Goal: Communication & Community: Answer question/provide support

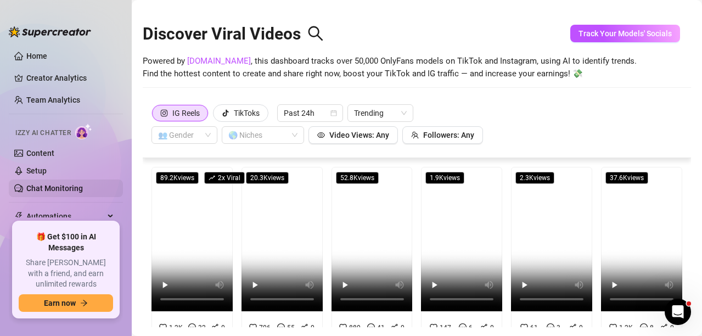
click at [46, 187] on link "Chat Monitoring" at bounding box center [54, 188] width 57 height 9
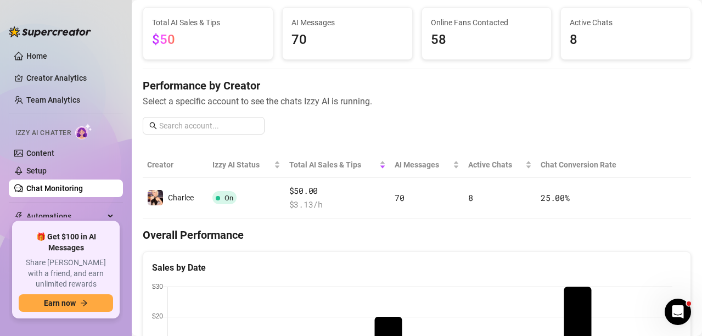
scroll to position [165, 0]
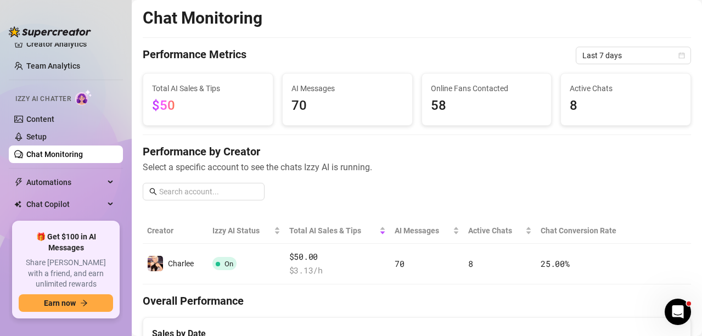
scroll to position [73, 0]
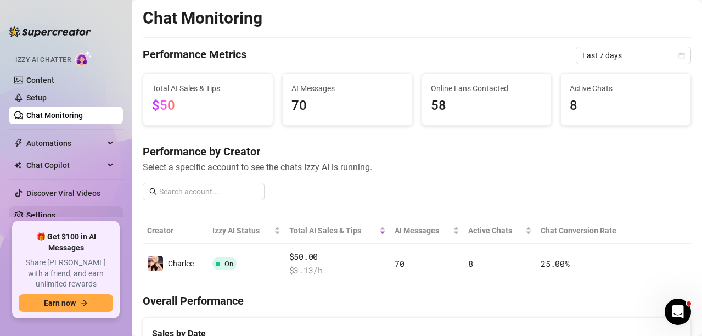
click at [47, 211] on link "Settings" at bounding box center [40, 215] width 29 height 9
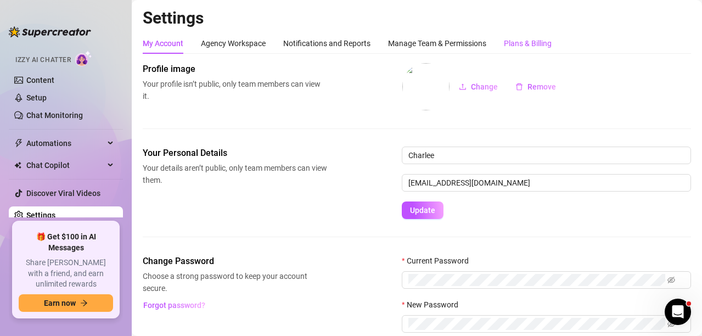
click at [528, 41] on div "Plans & Billing" at bounding box center [528, 43] width 48 height 12
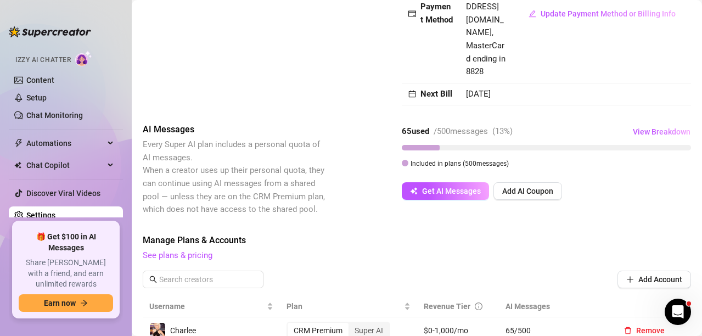
scroll to position [275, 0]
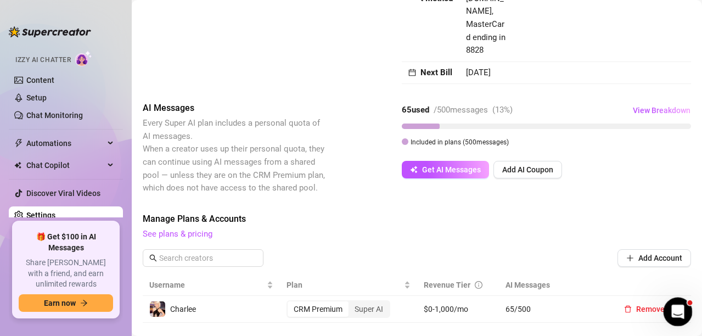
click at [677, 314] on icon "Open Intercom Messenger" at bounding box center [677, 310] width 18 height 18
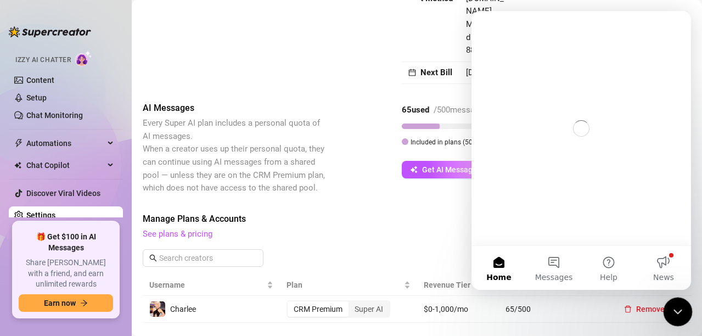
scroll to position [0, 0]
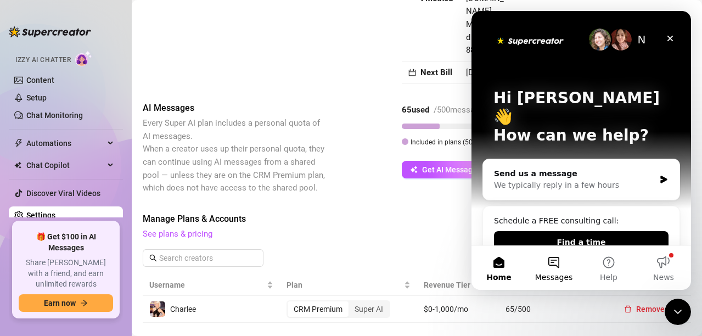
click at [560, 260] on button "Messages" at bounding box center [554, 268] width 55 height 44
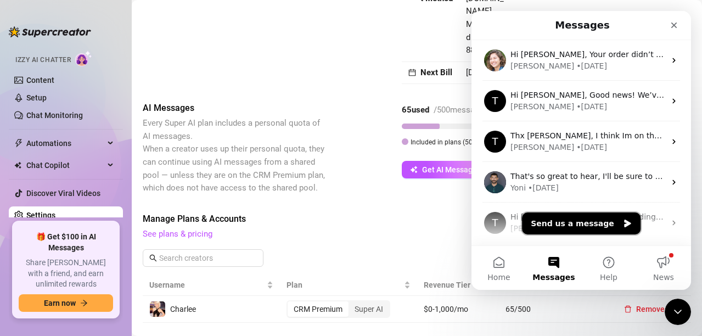
click at [578, 219] on button "Send us a message" at bounding box center [581, 224] width 119 height 22
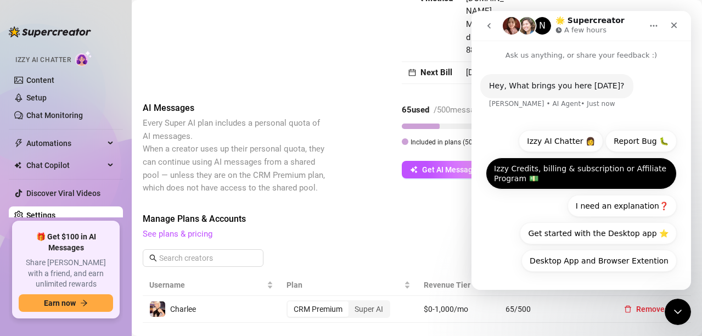
click at [566, 169] on button "Izzy Credits, billing & subscription or Affiliate Program 💵" at bounding box center [581, 174] width 191 height 32
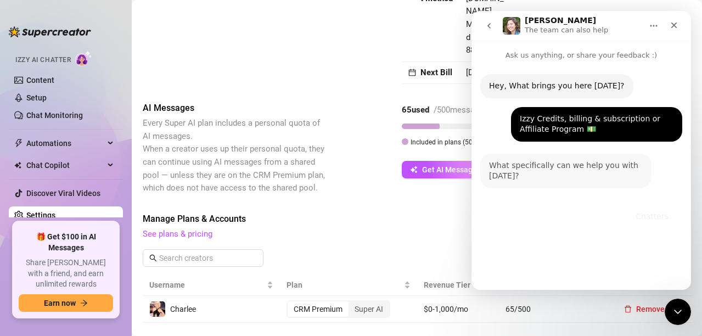
scroll to position [93, 0]
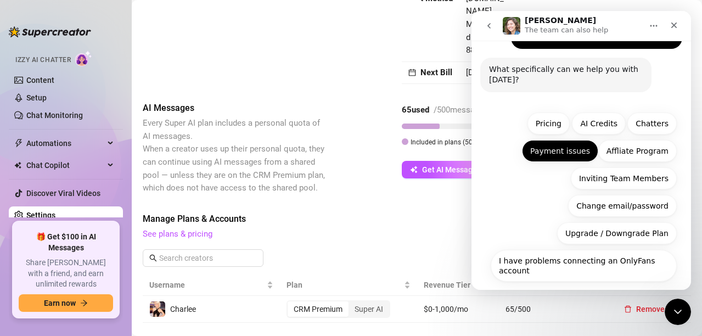
click at [549, 158] on button "Payment issues" at bounding box center [560, 151] width 76 height 22
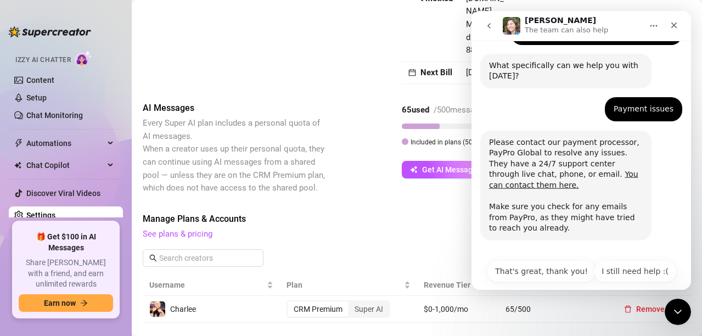
scroll to position [97, 0]
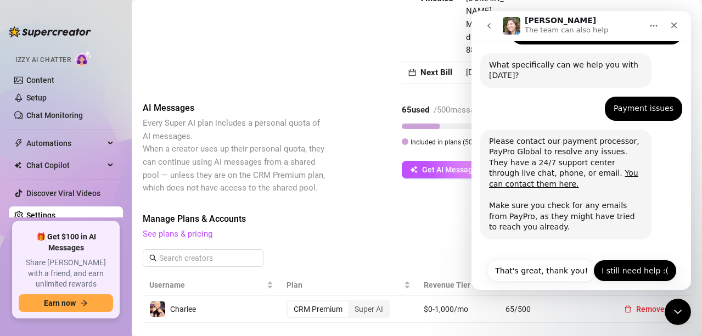
click at [629, 260] on button "I still need help :(" at bounding box center [635, 271] width 83 height 22
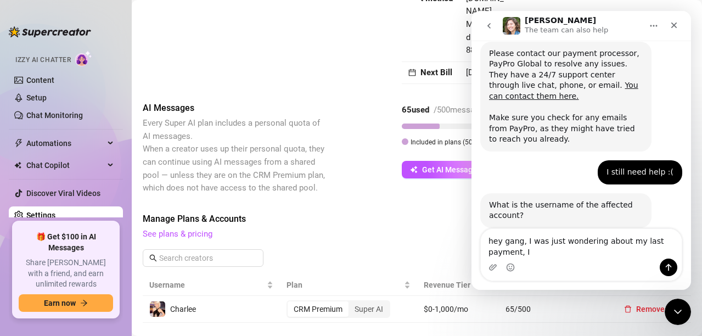
scroll to position [196, 0]
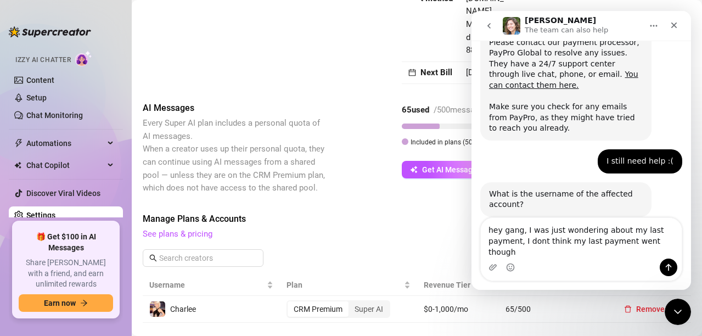
click at [614, 250] on textarea "hey gang, I was just wondering about my last payment, I dont think my last paym…" at bounding box center [581, 238] width 201 height 41
click at [636, 255] on textarea "hey gang, I was just wondering about my last payment, I dont think my last paym…" at bounding box center [581, 238] width 201 height 41
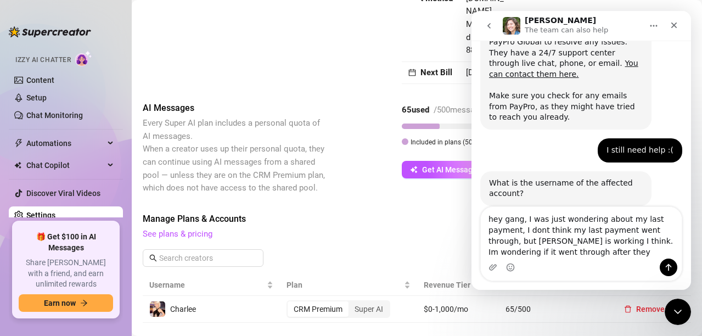
scroll to position [218, 0]
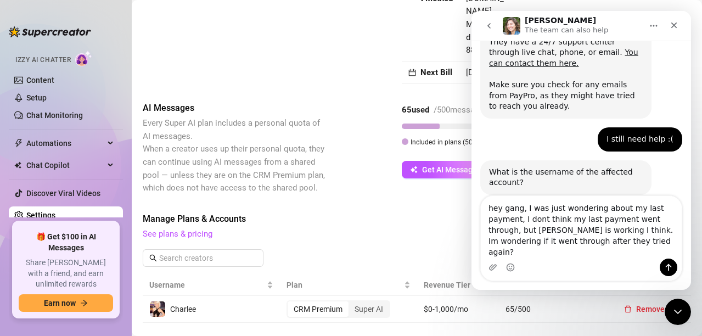
click at [35, 214] on link "Settings" at bounding box center [40, 215] width 29 height 9
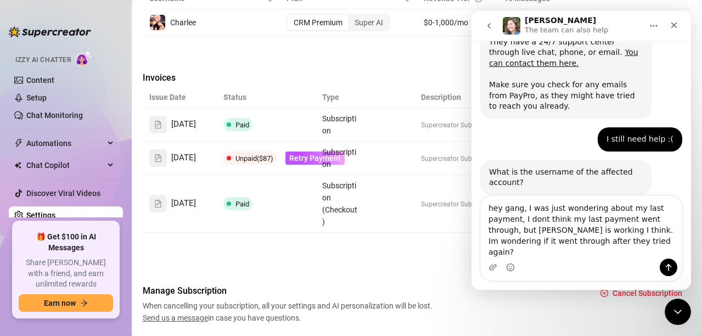
scroll to position [604, 0]
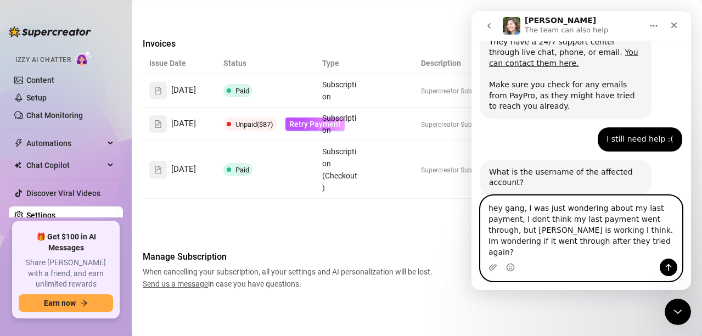
drag, startPoint x: 556, startPoint y: 254, endPoint x: 638, endPoint y: 230, distance: 85.5
click at [638, 230] on textarea "hey gang, I was just wondering about my last payment, I dont think my last paym…" at bounding box center [581, 227] width 201 height 63
drag, startPoint x: 555, startPoint y: 251, endPoint x: 633, endPoint y: 228, distance: 80.6
click at [633, 228] on textarea "hey gang, I was just wondering about my last payment, I dont think my last paym…" at bounding box center [581, 227] width 201 height 63
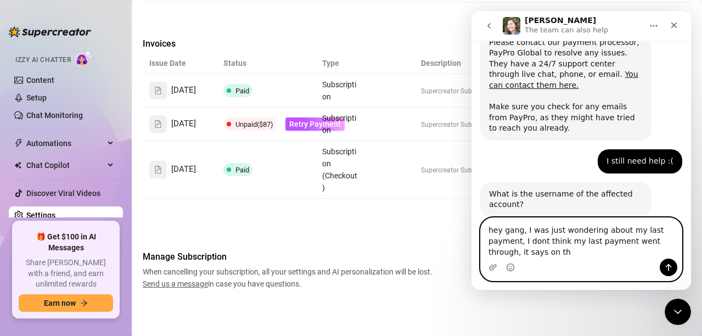
scroll to position [207, 0]
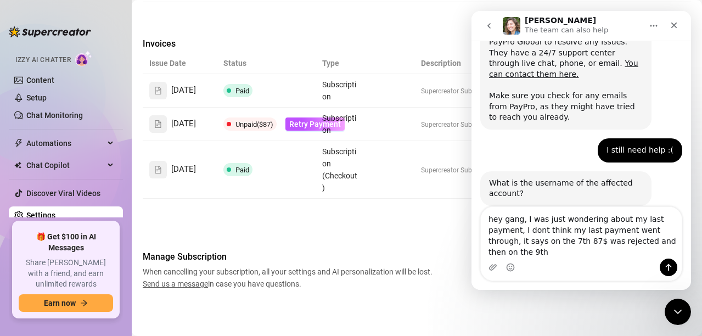
drag, startPoint x: 381, startPoint y: 243, endPoint x: 299, endPoint y: 243, distance: 81.8
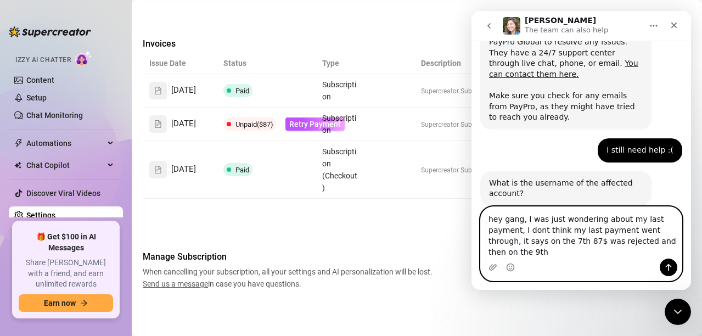
click at [647, 250] on textarea "hey gang, I was just wondering about my last payment, I dont think my last paym…" at bounding box center [581, 233] width 201 height 52
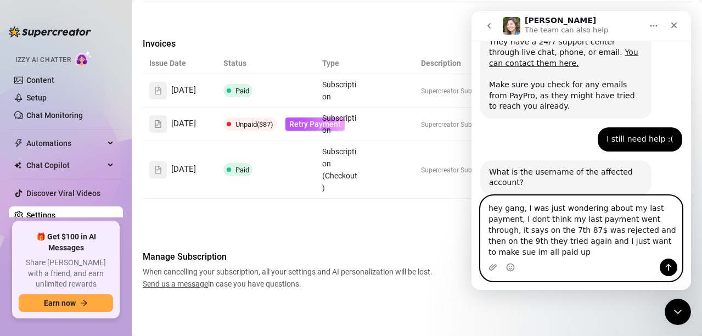
type textarea "hey gang, I was just wondering about my last payment, I dont think my last paym…"
click at [672, 264] on icon "Send a message…" at bounding box center [668, 267] width 9 height 9
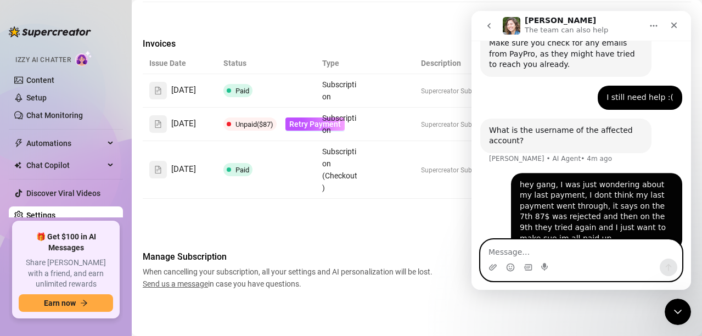
scroll to position [261, 0]
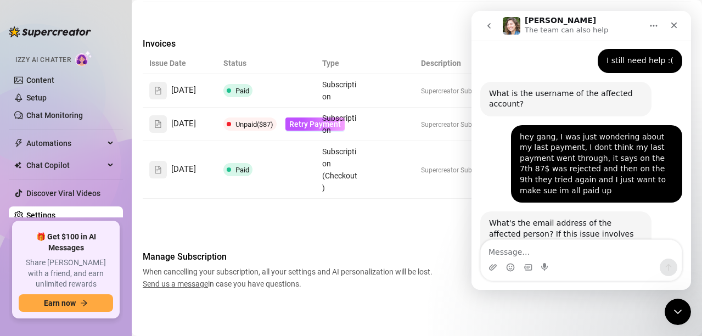
scroll to position [638, 0]
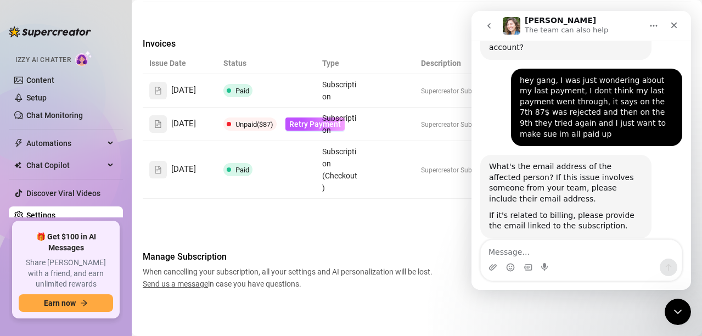
click at [525, 241] on div "Ella • AI Agent • Just now" at bounding box center [552, 244] width 126 height 7
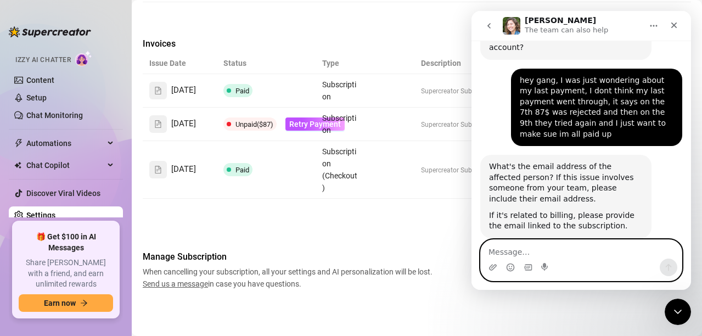
click at [515, 251] on textarea "Message…" at bounding box center [581, 249] width 201 height 19
type textarea "charleesweets@hotmail.com"
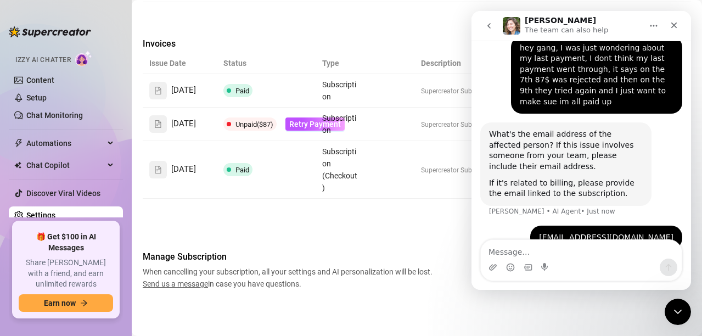
click at [488, 27] on icon "go back" at bounding box center [489, 25] width 9 height 9
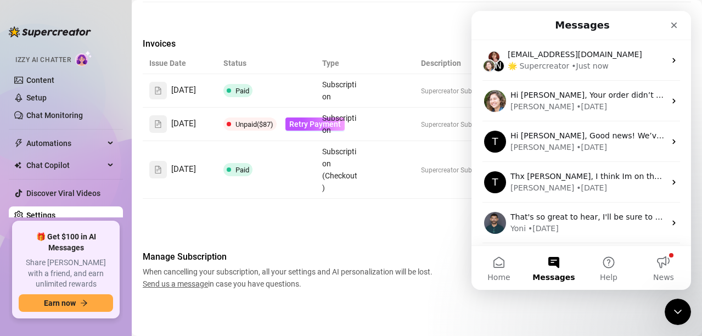
scroll to position [0, 0]
click at [680, 312] on icon "Close Intercom Messenger" at bounding box center [676, 310] width 13 height 13
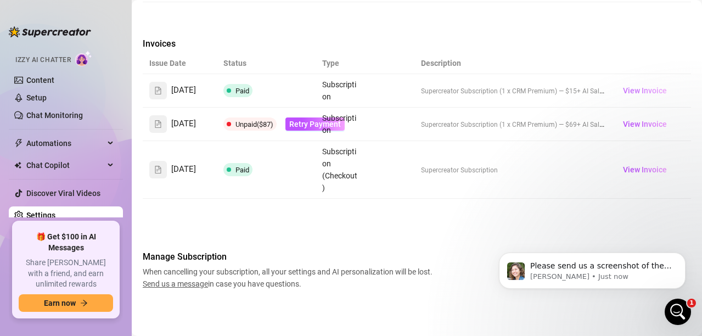
click at [636, 85] on span "View Invoice" at bounding box center [645, 91] width 44 height 12
click at [558, 268] on span "Please send us a screenshot of the error message or issue you're experiencing. …" at bounding box center [601, 314] width 142 height 107
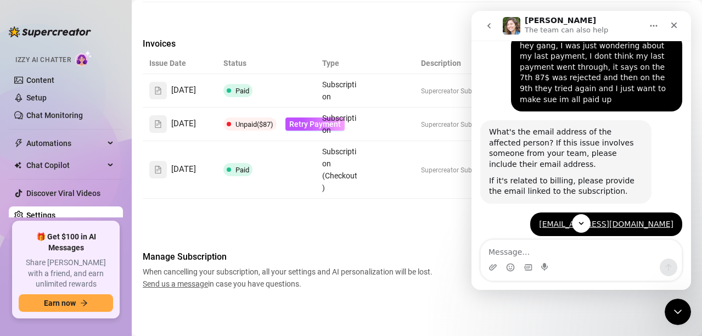
scroll to position [517, 0]
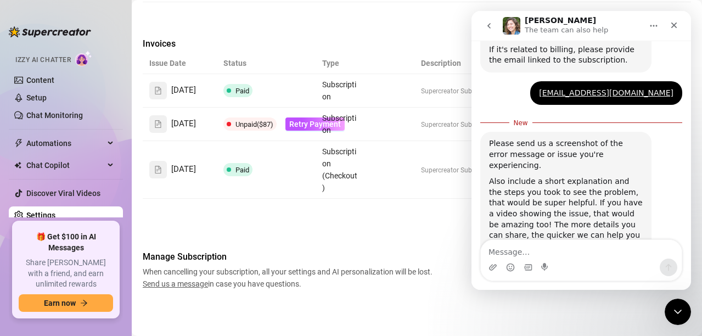
click at [534, 248] on textarea "Message…" at bounding box center [581, 249] width 201 height 19
type textarea "sorry email address is aspenrose56@hotmail.com"
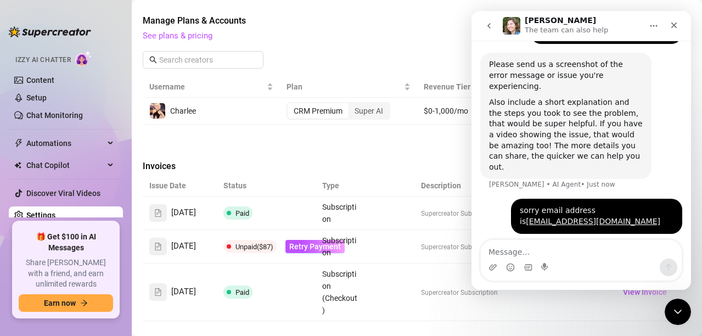
scroll to position [543, 0]
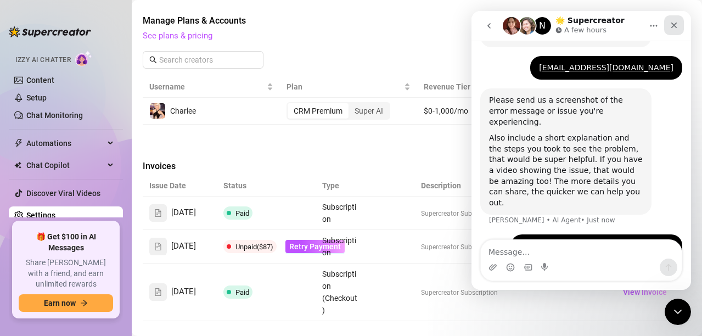
click at [681, 30] on div "Close" at bounding box center [674, 25] width 20 height 20
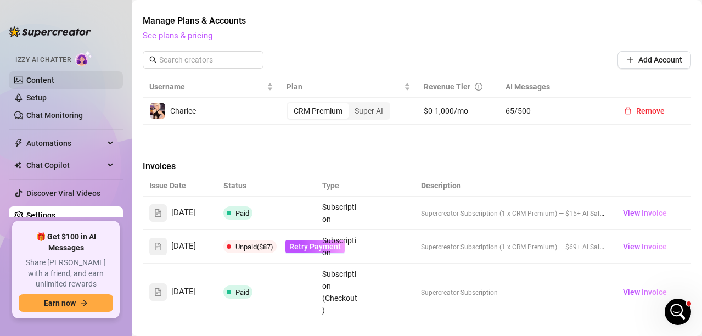
click at [27, 76] on link "Content" at bounding box center [40, 80] width 28 height 9
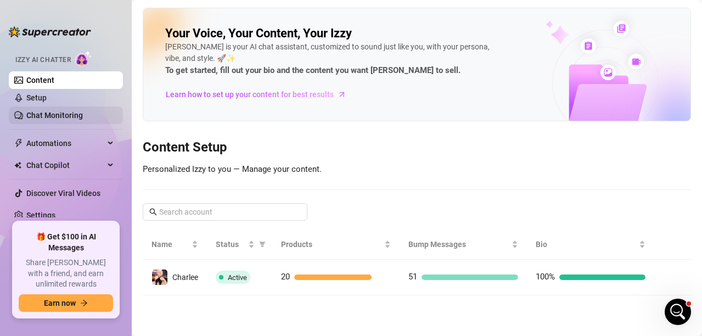
click at [50, 114] on link "Chat Monitoring" at bounding box center [54, 115] width 57 height 9
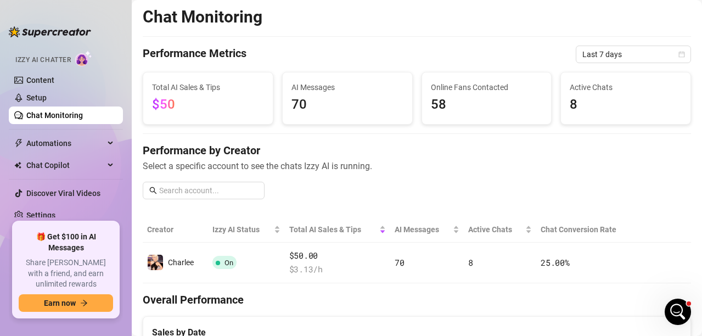
scroll to position [166, 0]
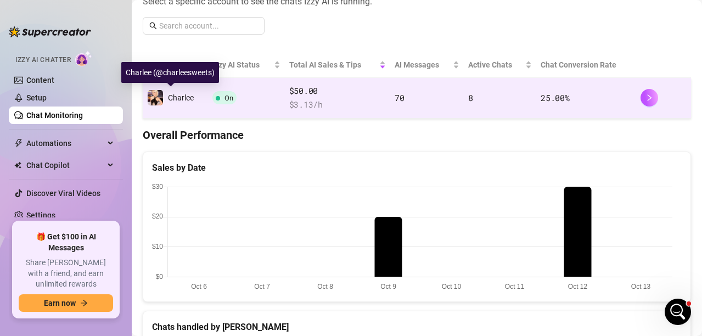
click at [178, 94] on span "Charlee" at bounding box center [181, 97] width 26 height 9
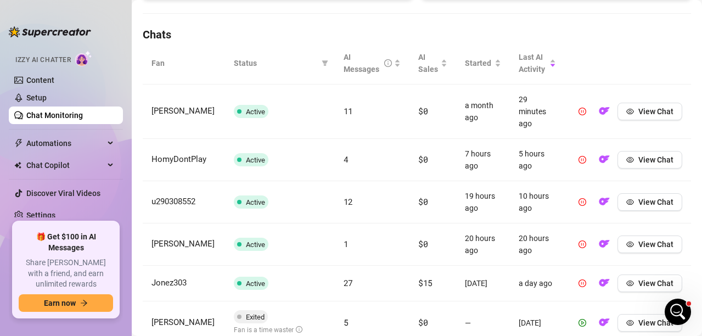
scroll to position [386, 0]
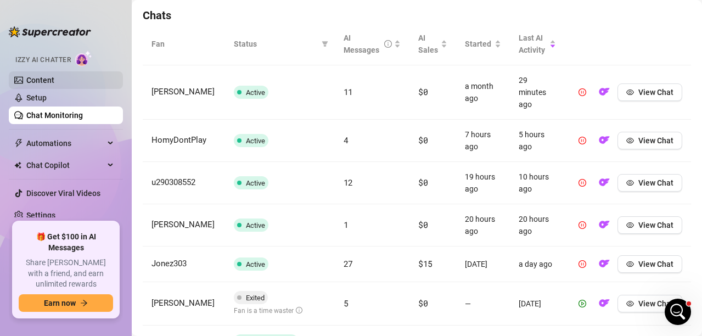
click at [37, 84] on link "Content" at bounding box center [40, 80] width 28 height 9
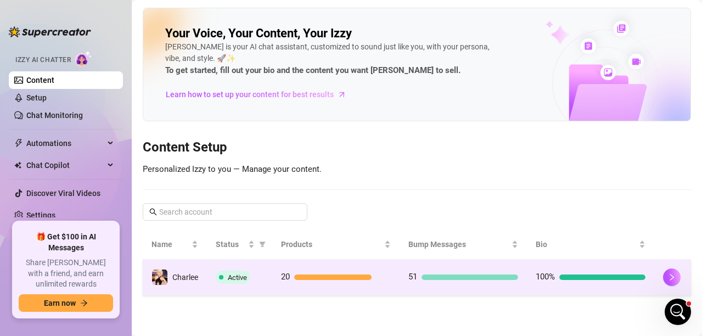
click at [192, 277] on span "Charlee" at bounding box center [185, 277] width 26 height 9
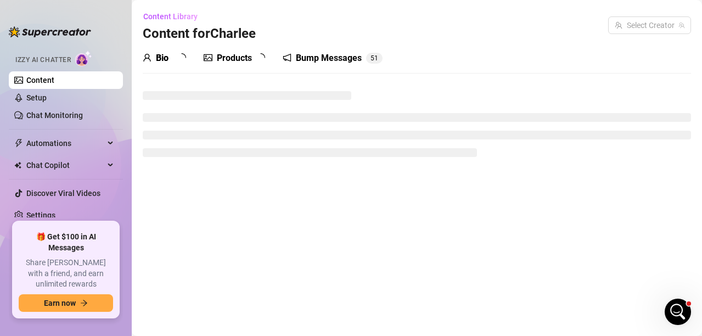
click at [304, 56] on div "Bio Products Bump Messages 5 1" at bounding box center [263, 58] width 240 height 31
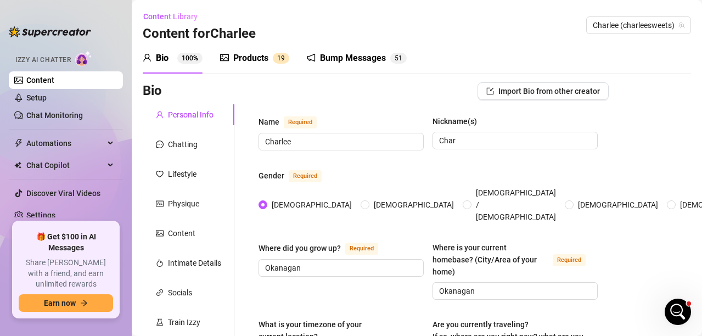
click at [333, 61] on div "Bump Messages" at bounding box center [353, 58] width 66 height 13
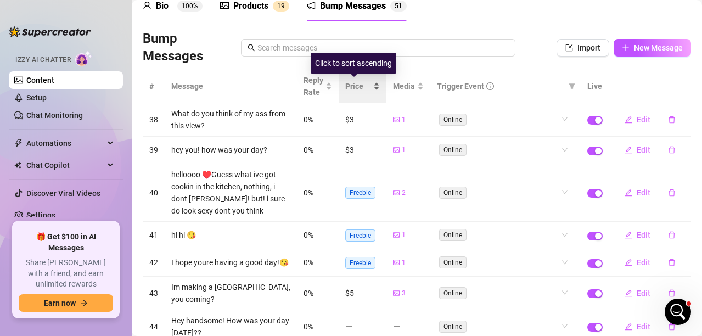
scroll to position [55, 0]
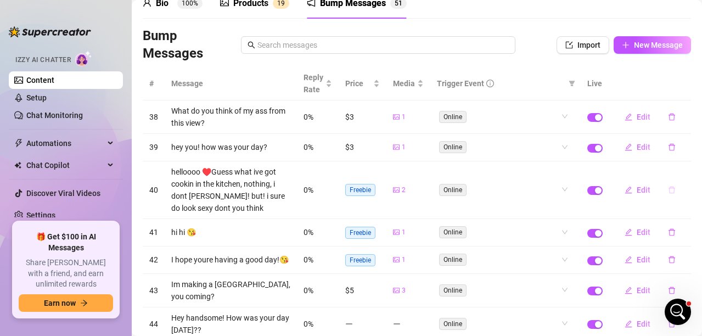
click at [669, 188] on icon "delete" at bounding box center [672, 190] width 7 height 7
click at [686, 162] on span "Yes" at bounding box center [683, 161] width 13 height 9
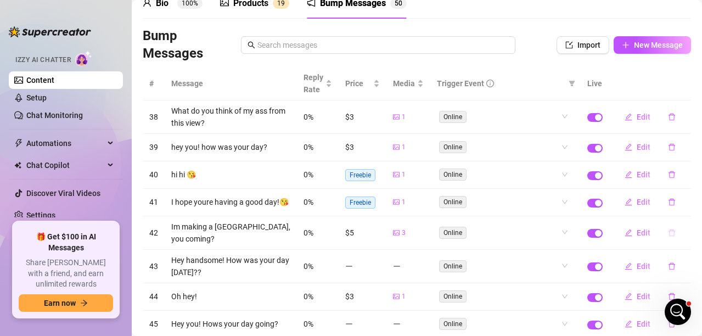
click at [668, 237] on icon "delete" at bounding box center [672, 233] width 8 height 8
click at [688, 209] on span "Yes" at bounding box center [683, 210] width 13 height 9
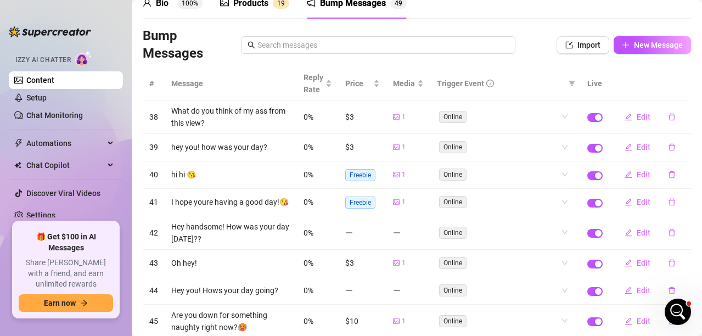
scroll to position [0, 0]
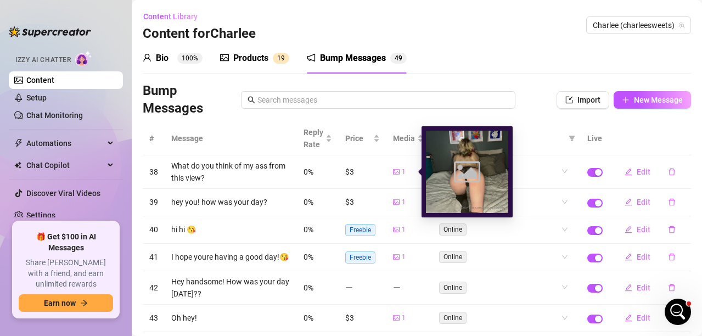
click at [393, 172] on icon "picture" at bounding box center [396, 172] width 7 height 7
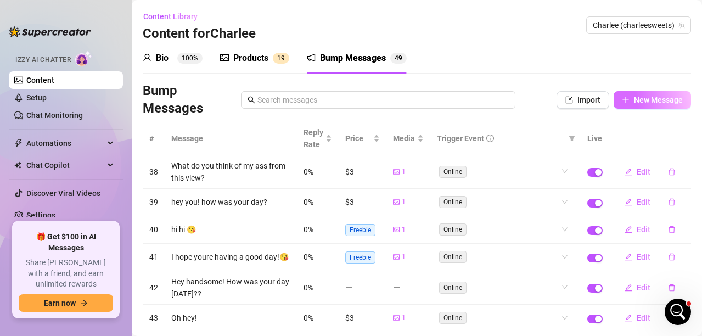
click at [622, 102] on button "New Message" at bounding box center [652, 100] width 77 height 18
type textarea "Type your message here..."
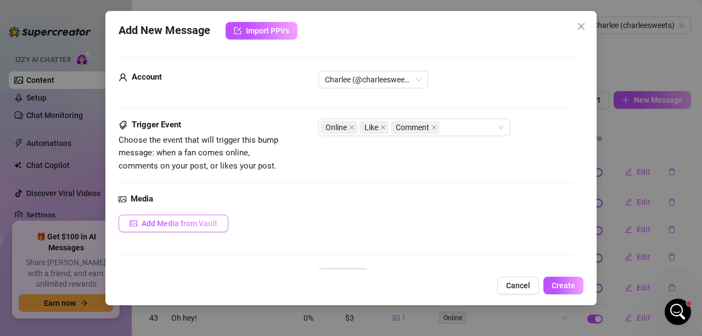
click at [170, 224] on span "Add Media from Vault" at bounding box center [180, 223] width 76 height 9
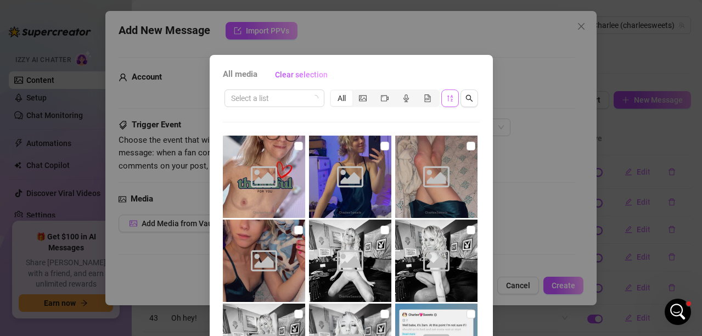
click at [446, 96] on icon "sort-descending" at bounding box center [450, 98] width 8 height 8
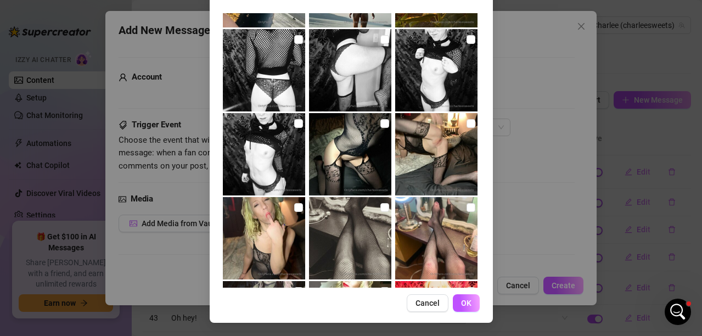
scroll to position [3103, 0]
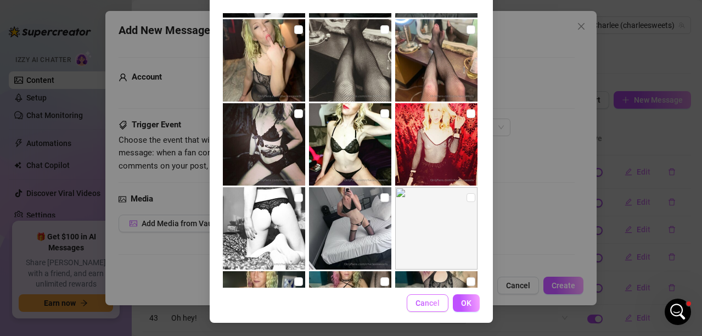
click at [418, 299] on span "Cancel" at bounding box center [428, 303] width 24 height 9
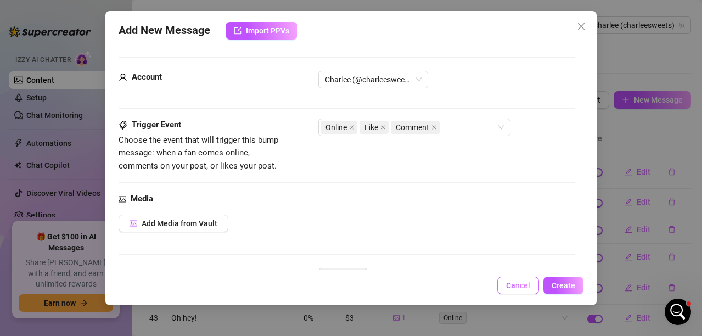
click at [518, 282] on span "Cancel" at bounding box center [518, 285] width 24 height 9
